Goal: Transaction & Acquisition: Purchase product/service

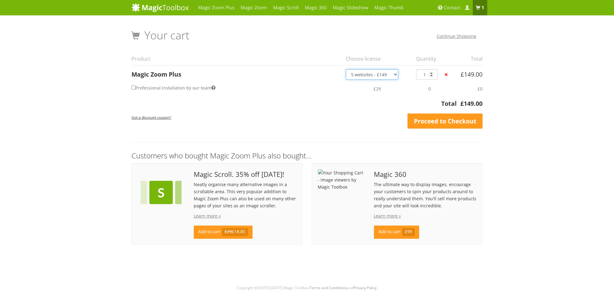
click at [394, 74] on select "1 site - £49 5 websites - £149 10 websites - £249 Unlimited - £599 Bundled - £1…" at bounding box center [372, 74] width 52 height 10
type input "2"
click at [431, 72] on input "2" at bounding box center [427, 74] width 22 height 10
type input "1"
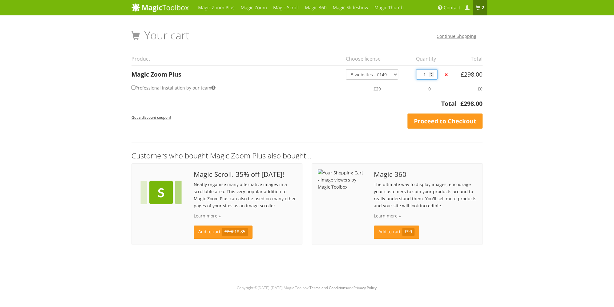
click at [431, 76] on input "1" at bounding box center [427, 74] width 22 height 10
drag, startPoint x: 460, startPoint y: 104, endPoint x: 495, endPoint y: 102, distance: 35.1
click at [495, 102] on div "Magic Zoom Plus Magic Zoom Magic Scroll Magic 360 Magic Slideshow Magic Thumb" at bounding box center [307, 147] width 614 height 294
copy table "Subtotal £ 149.00 Total"
